Goal: Check status

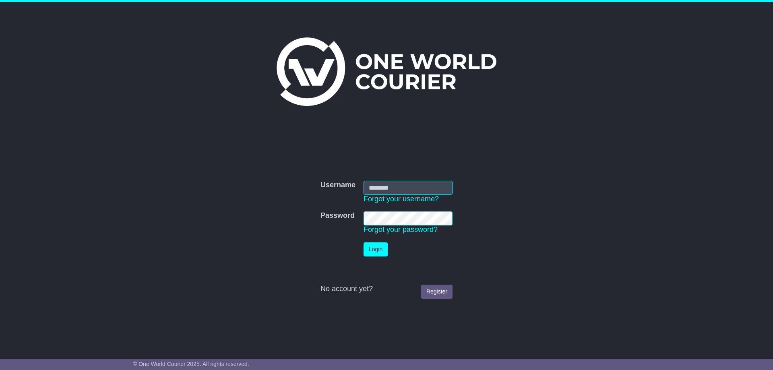
type input "**********"
click at [379, 245] on button "Login" at bounding box center [376, 249] width 24 height 14
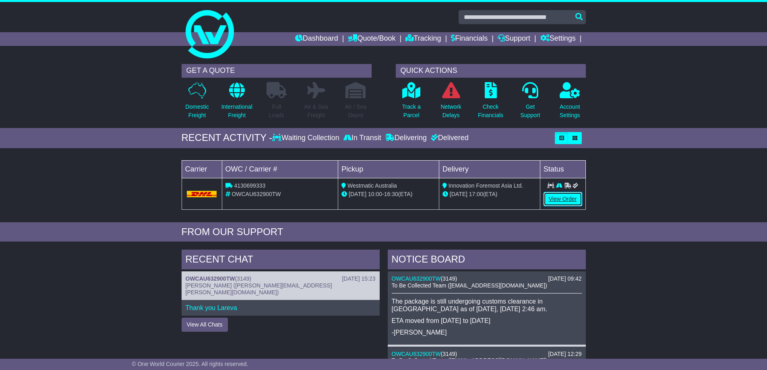
click at [553, 196] on link "View Order" at bounding box center [563, 199] width 39 height 14
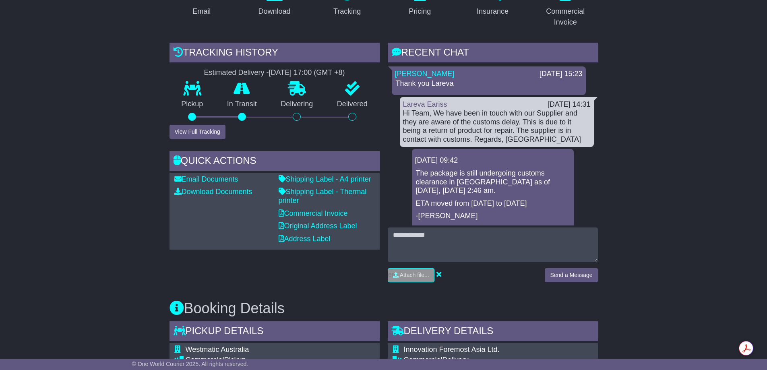
scroll to position [201, 0]
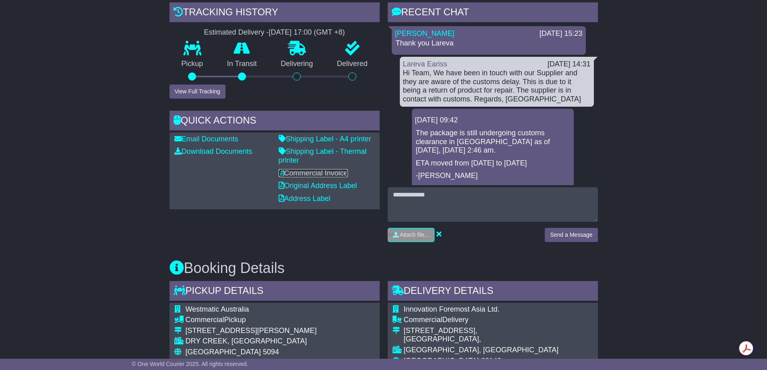
click at [291, 174] on link "Commercial Invoice" at bounding box center [313, 173] width 69 height 8
click at [319, 172] on link "Commercial Invoice" at bounding box center [313, 173] width 69 height 8
